Goal: Information Seeking & Learning: Learn about a topic

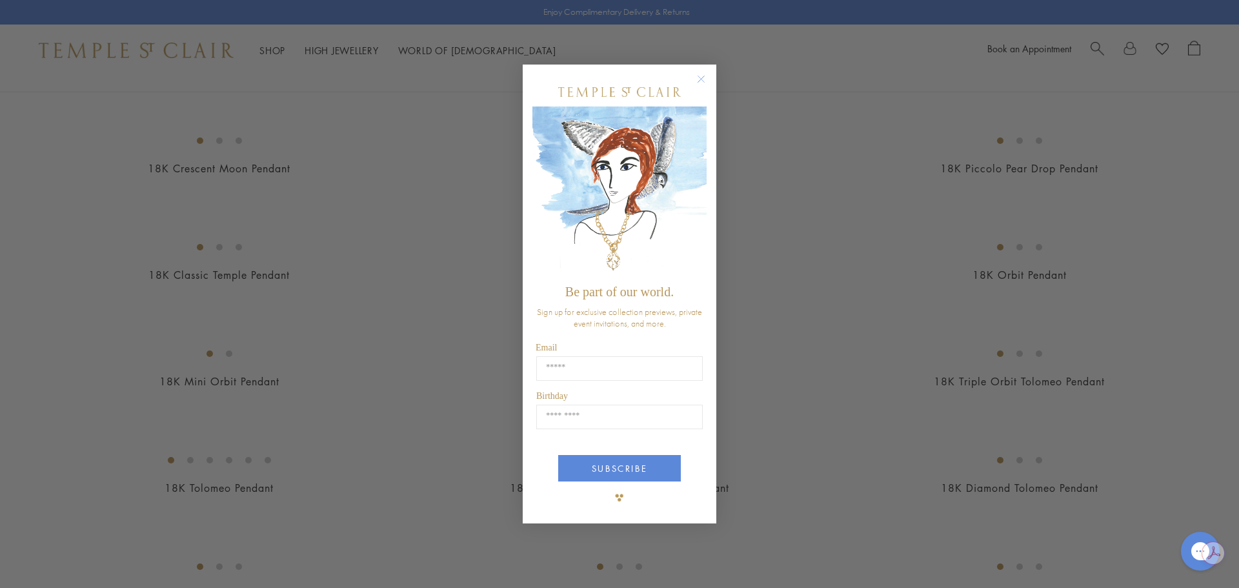
scroll to position [1620, 0]
click at [701, 79] on circle "Close dialog" at bounding box center [701, 78] width 15 height 15
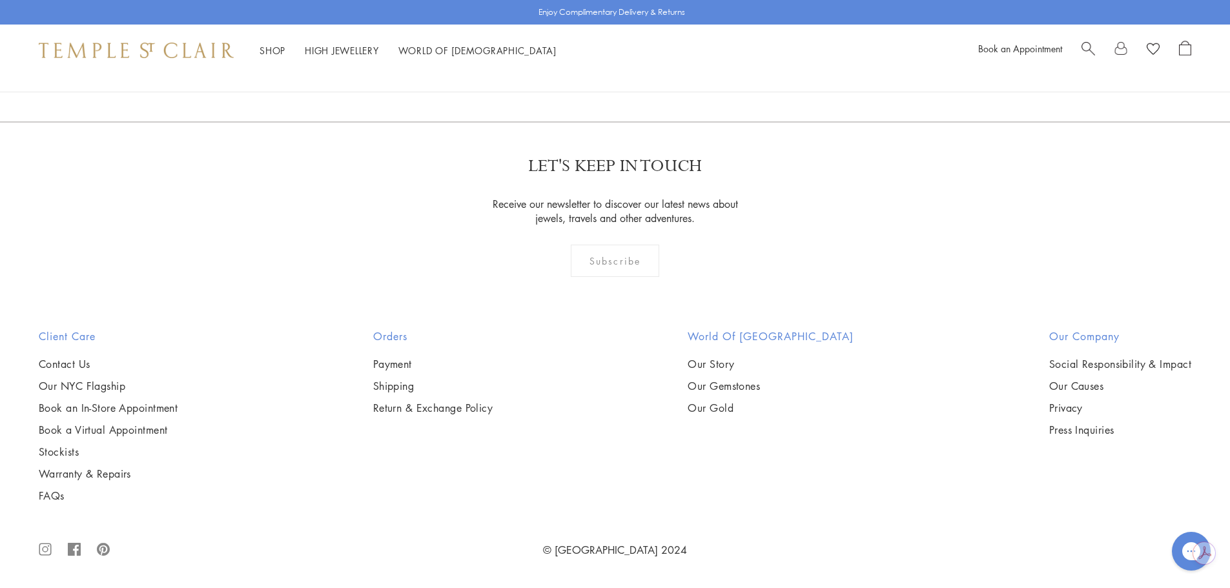
scroll to position [9872, 0]
click at [593, 70] on link "2" at bounding box center [594, 51] width 43 height 35
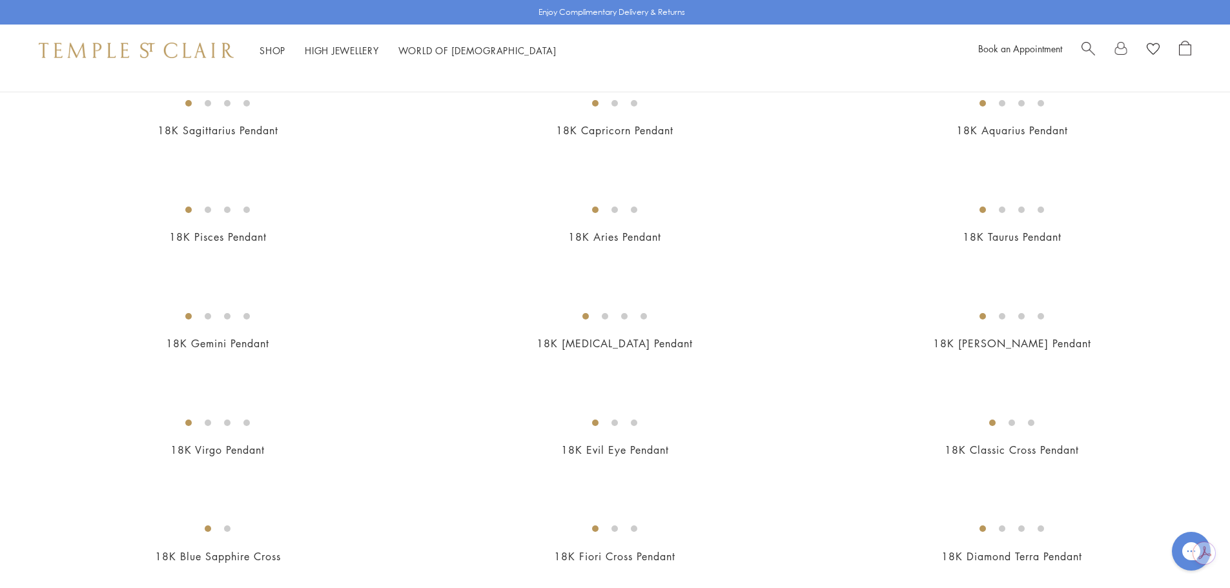
scroll to position [258, 0]
click at [0, 0] on img at bounding box center [0, 0] width 0 height 0
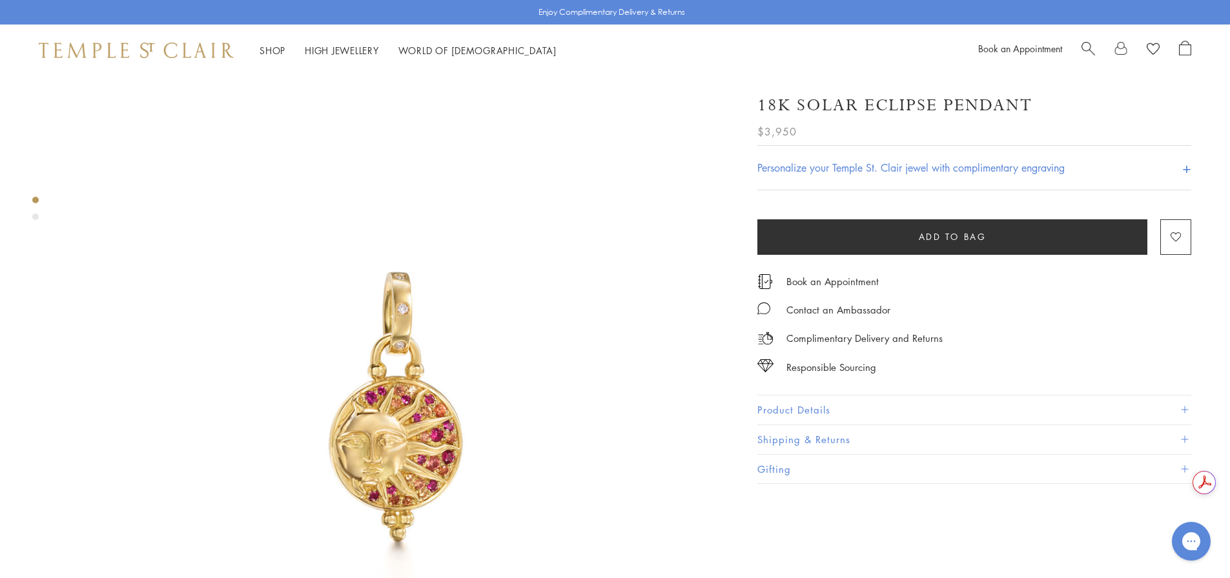
click at [814, 410] on button "Product Details" at bounding box center [974, 410] width 434 height 29
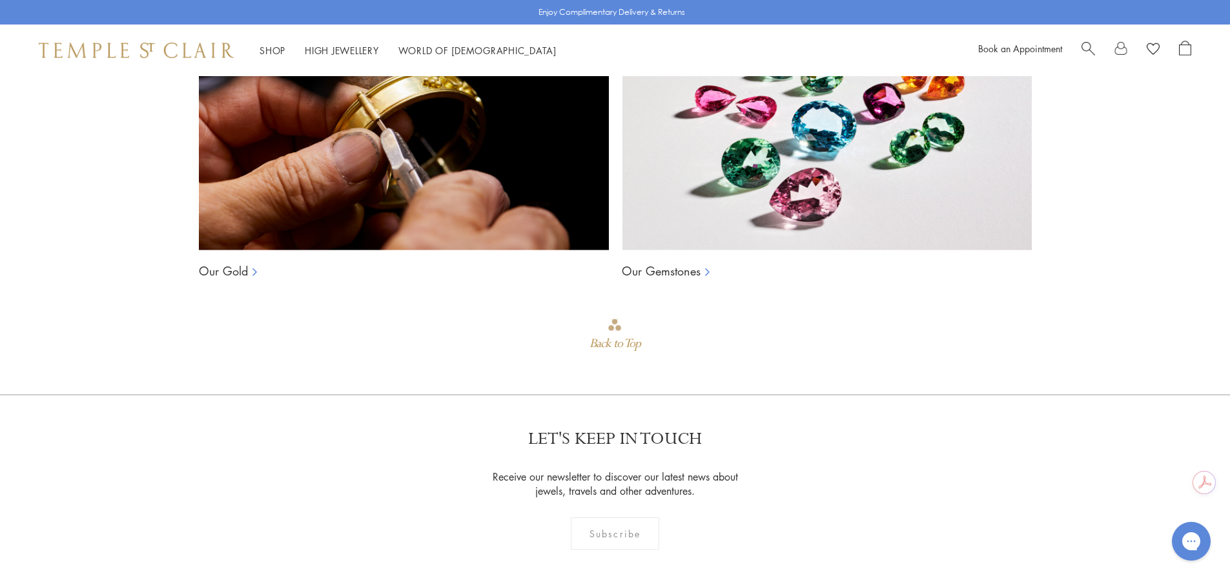
scroll to position [1936, 0]
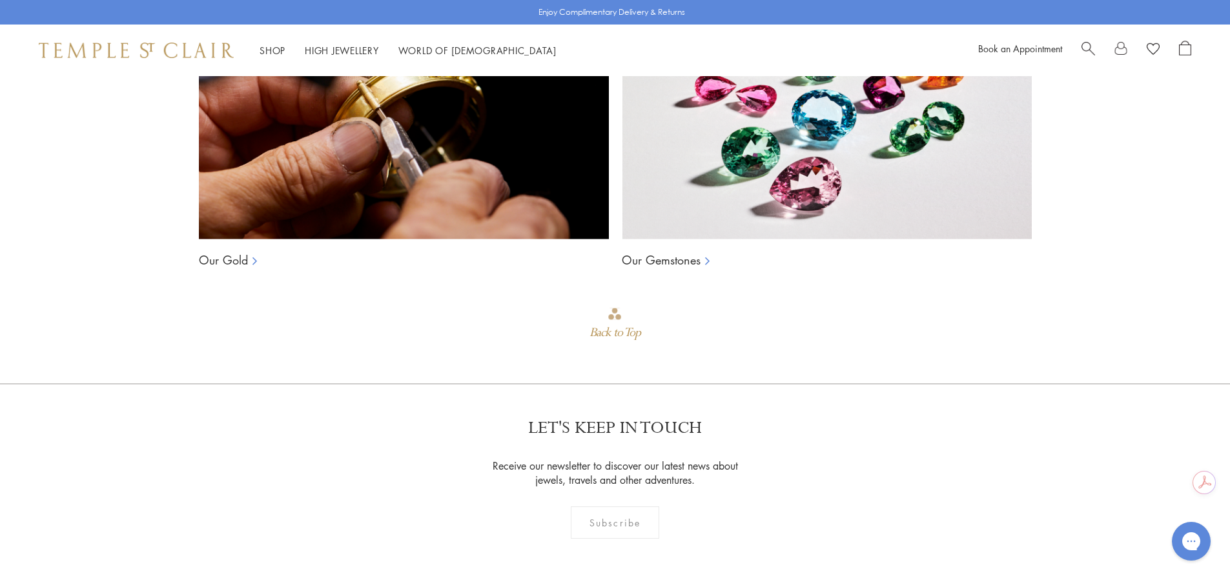
click at [673, 252] on link "Our Gemstones" at bounding box center [661, 259] width 79 height 15
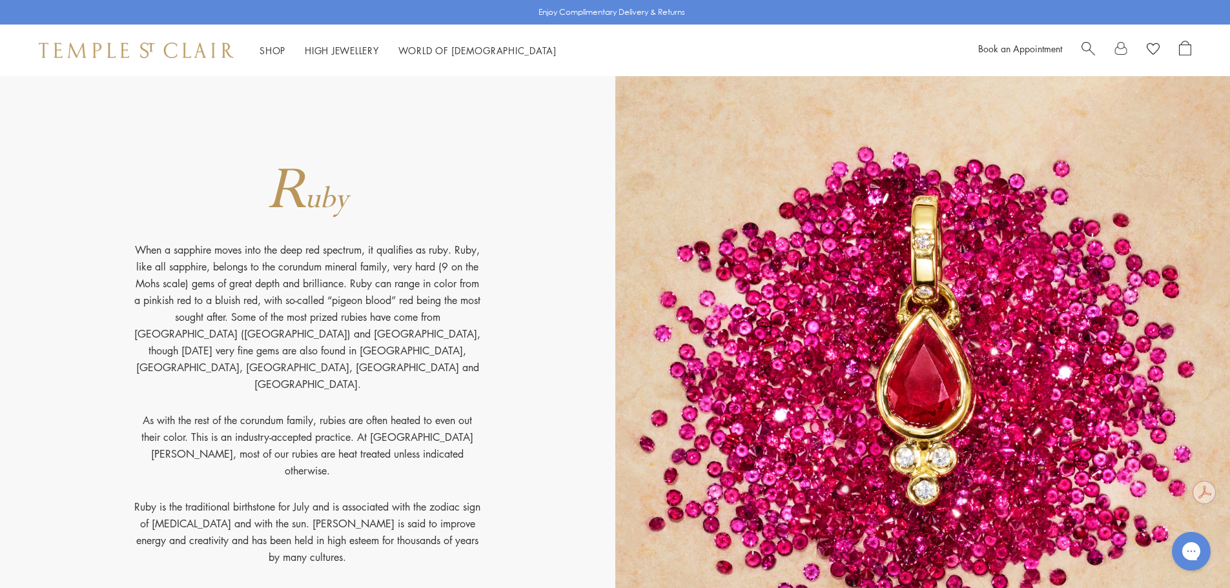
scroll to position [13232, 0]
